Goal: Unclear

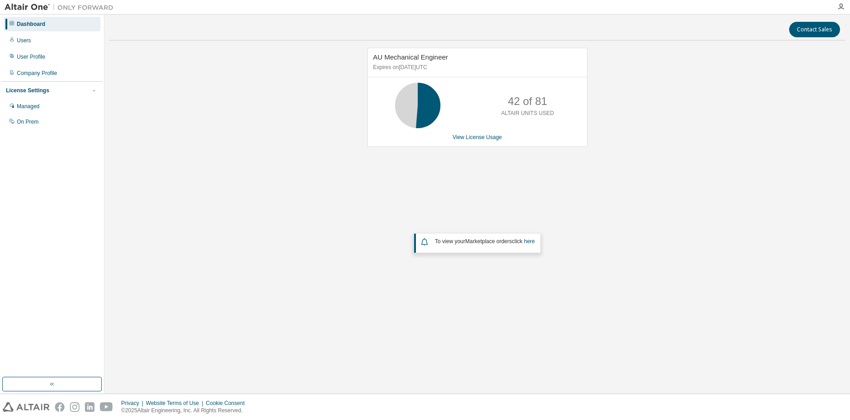
click at [635, 167] on div "AU Mechanical Engineer Expires on [DATE] UTC 42 of 81 ALTAIR UNITS USED View Li…" at bounding box center [477, 184] width 737 height 273
